Goal: Task Accomplishment & Management: Manage account settings

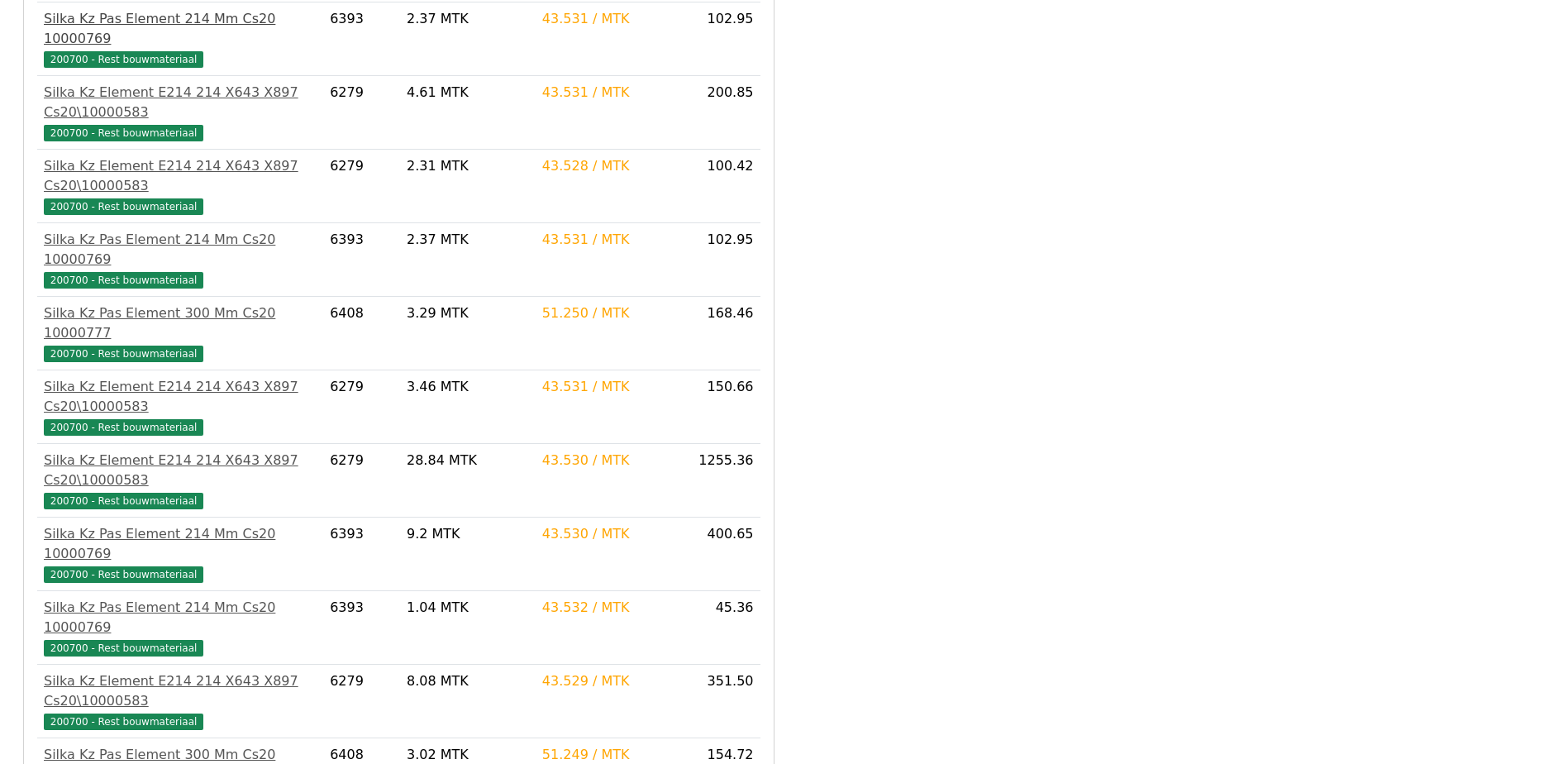
scroll to position [543, 0]
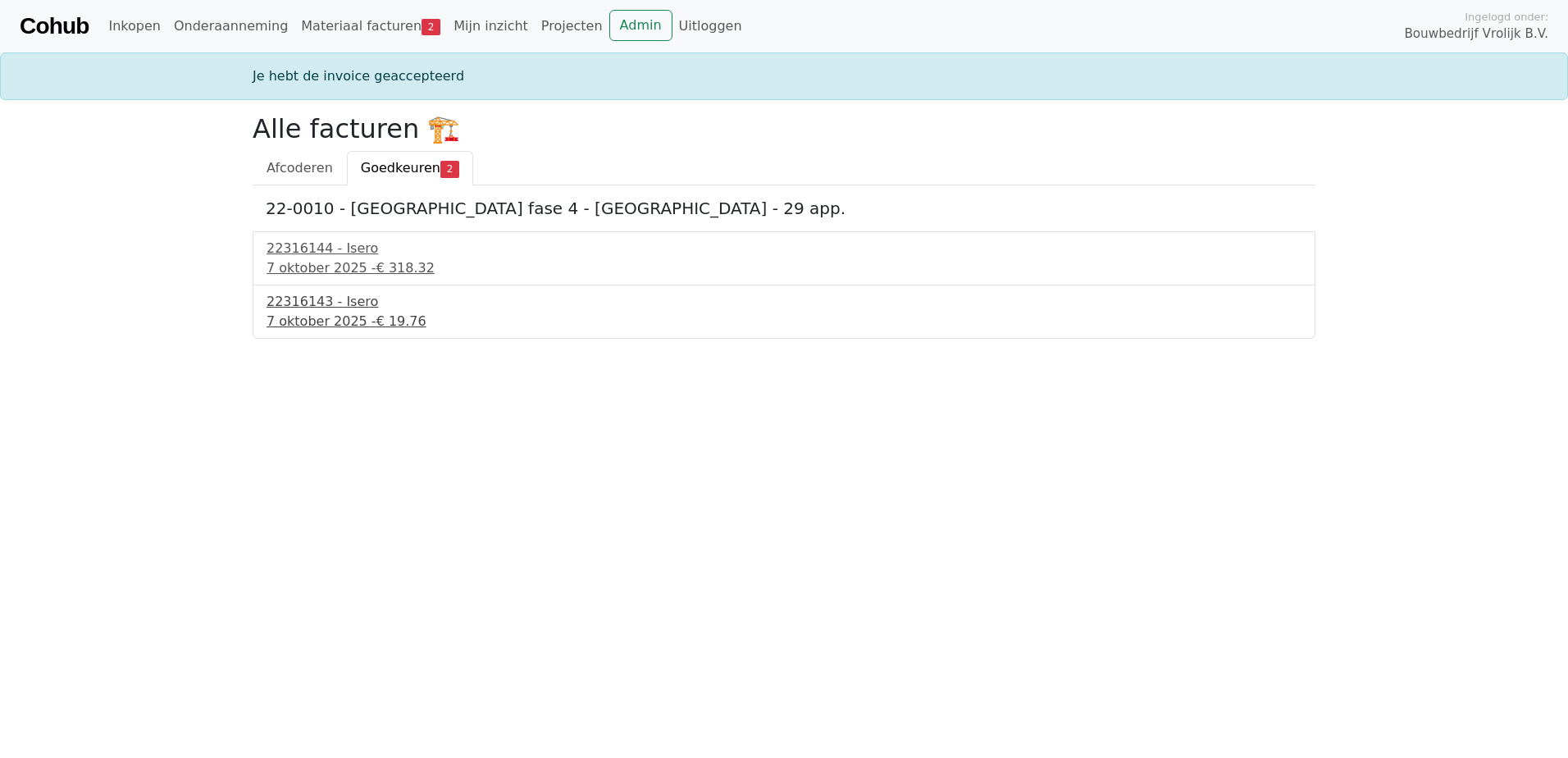
click at [353, 306] on div "22316143 - Isero" at bounding box center [784, 302] width 1035 height 20
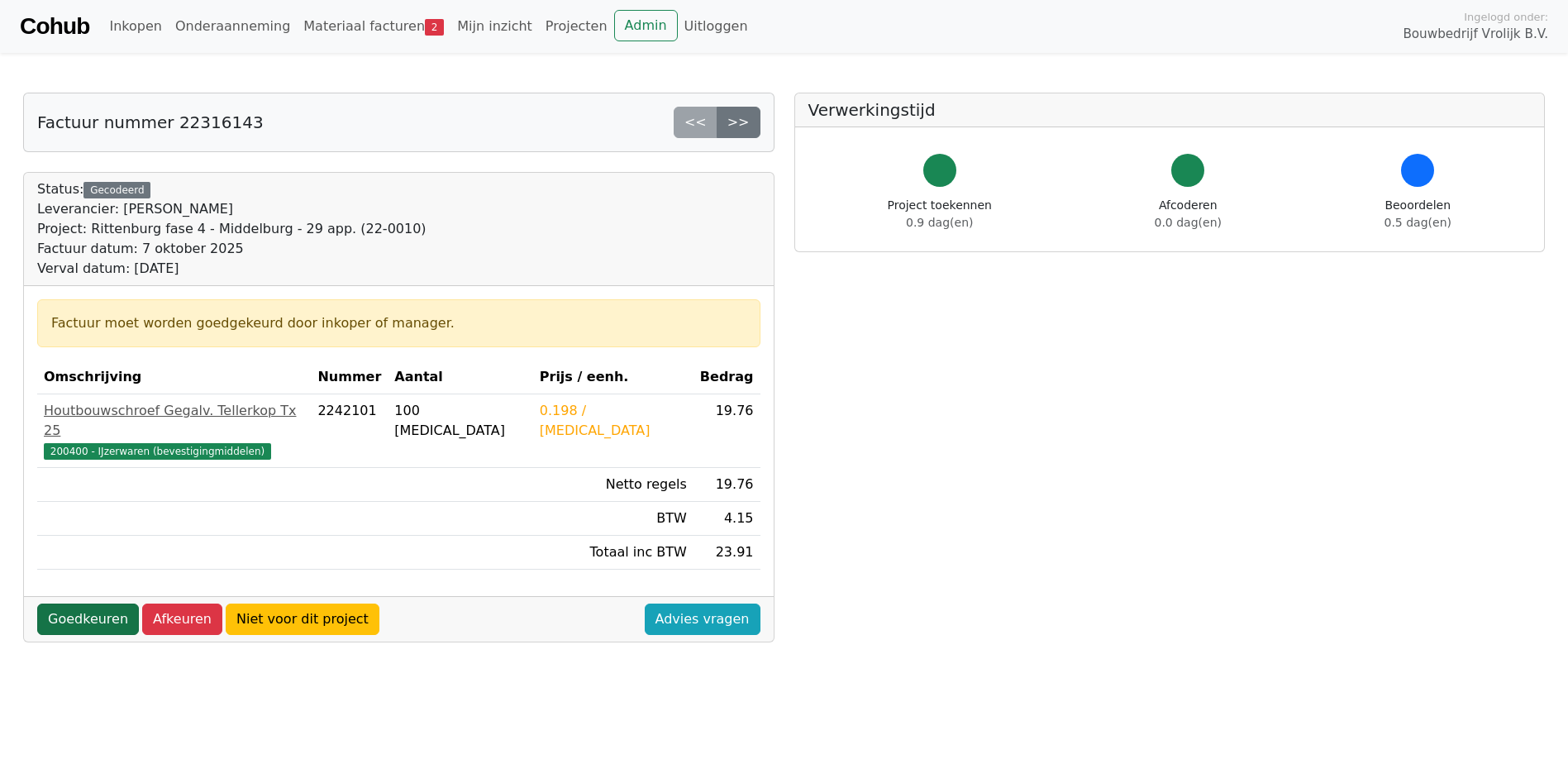
click at [80, 609] on link "Goedkeuren" at bounding box center [88, 619] width 102 height 31
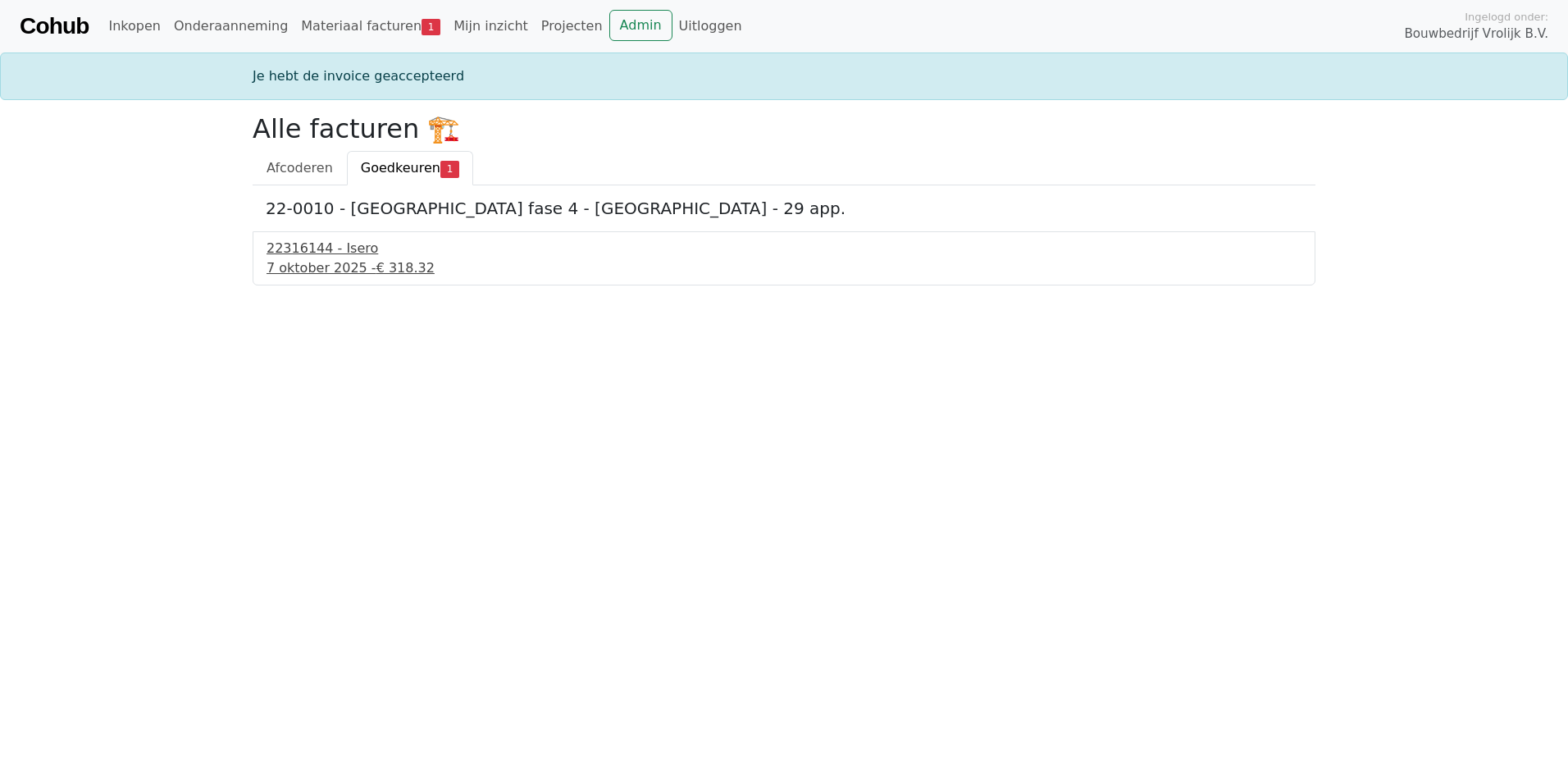
click at [317, 272] on div "[DATE] - € 318.32" at bounding box center [784, 268] width 1035 height 20
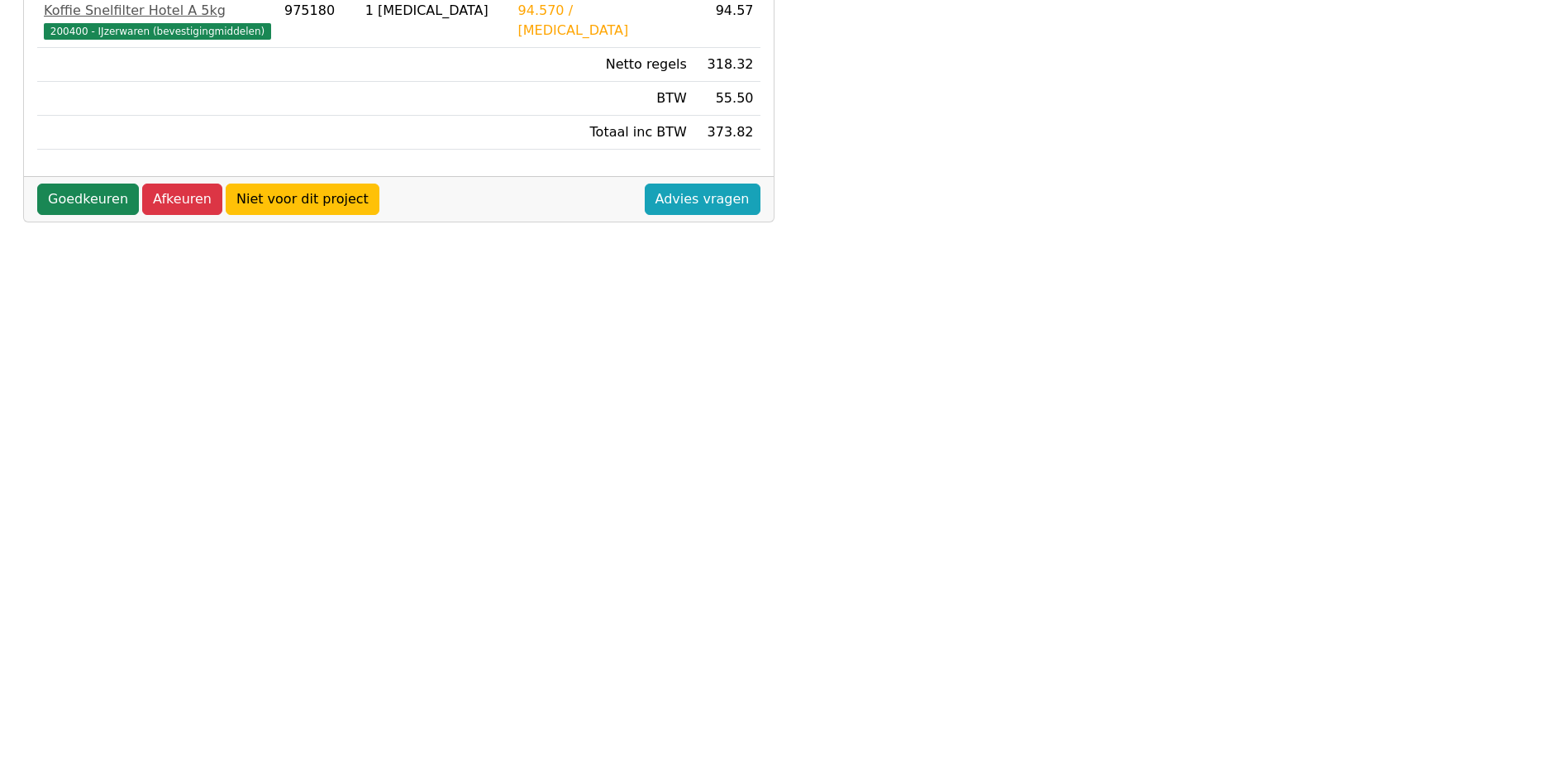
scroll to position [462, 0]
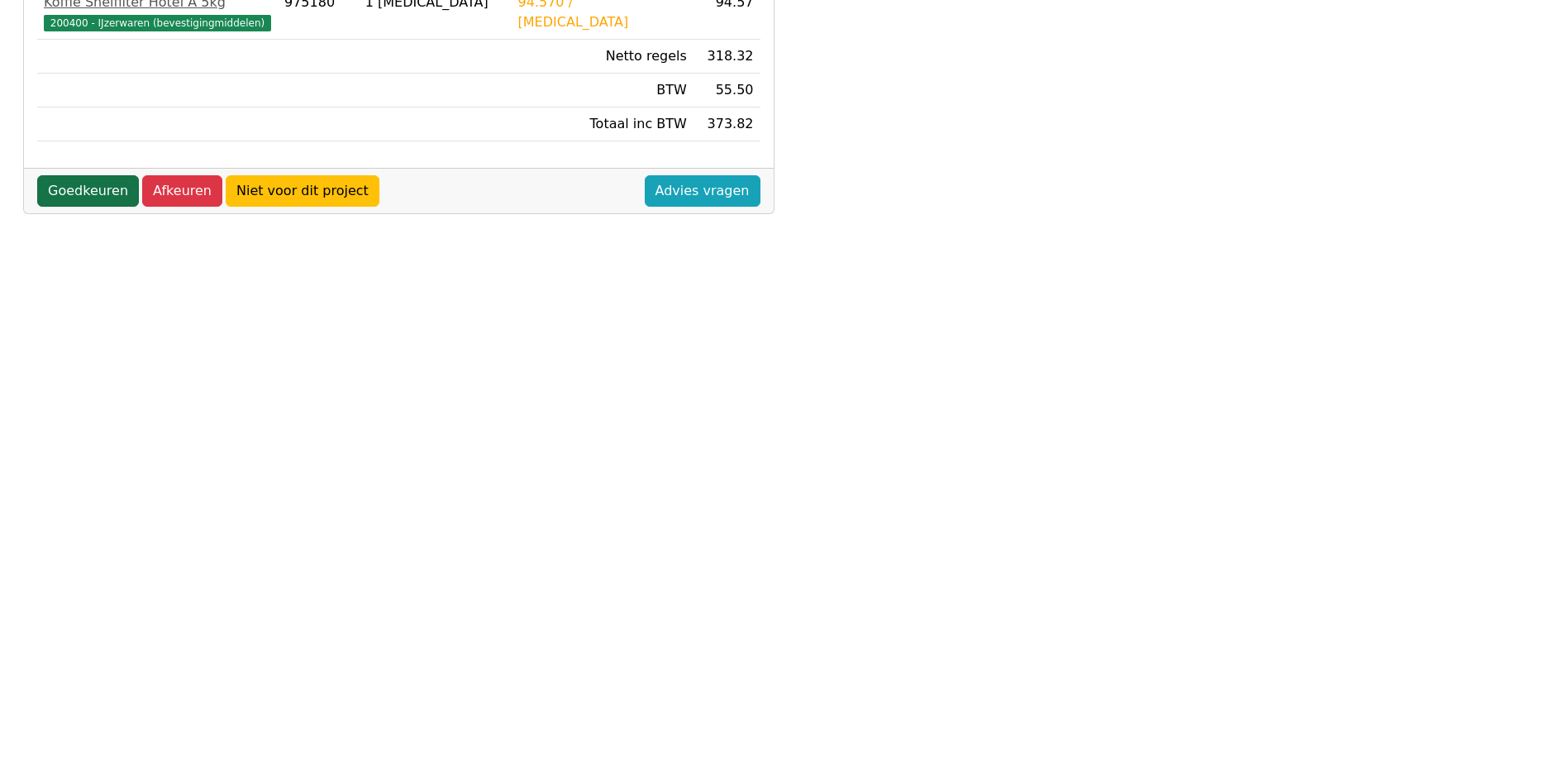
click at [80, 189] on link "Goedkeuren" at bounding box center [88, 191] width 102 height 31
